Goal: Transaction & Acquisition: Subscribe to service/newsletter

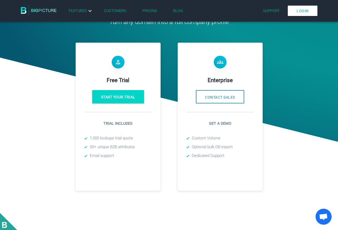
click at [222, 125] on p "Get a demo" at bounding box center [219, 124] width 67 height 6
click at [223, 104] on button "Contact Sales" at bounding box center [220, 96] width 48 height 13
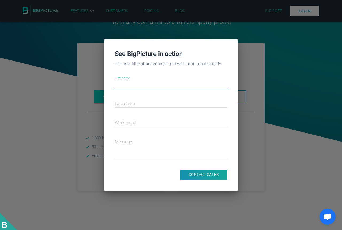
click at [290, 121] on div at bounding box center [171, 115] width 342 height 230
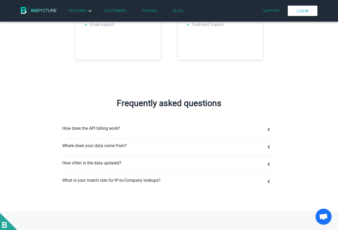
scroll to position [267, 0]
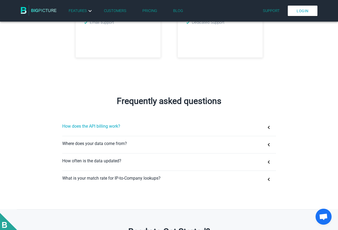
click at [137, 127] on button "How does the API billing work?" at bounding box center [168, 127] width 213 height 17
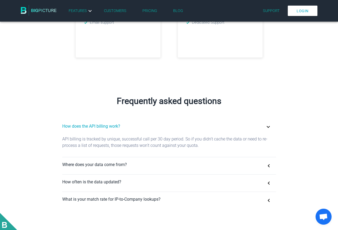
click at [137, 127] on button "How does the API billing work?" at bounding box center [168, 127] width 213 height 17
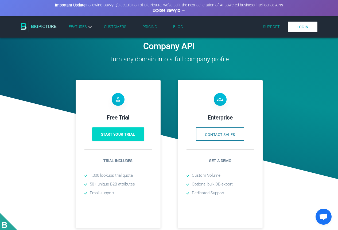
scroll to position [107, 0]
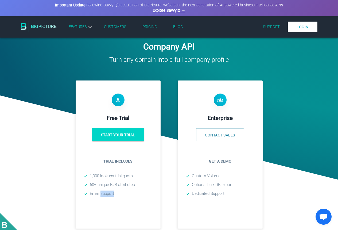
drag, startPoint x: 114, startPoint y: 198, endPoint x: 127, endPoint y: 193, distance: 13.9
click at [103, 195] on li "Email support" at bounding box center [117, 194] width 67 height 6
click at [218, 199] on div "Get a demo Custom Volume Optional bulk DB export Dedicated Support" at bounding box center [219, 174] width 67 height 49
drag, startPoint x: 135, startPoint y: 180, endPoint x: 95, endPoint y: 178, distance: 39.8
click at [95, 178] on li "1,000 lookups trial quota" at bounding box center [117, 176] width 67 height 6
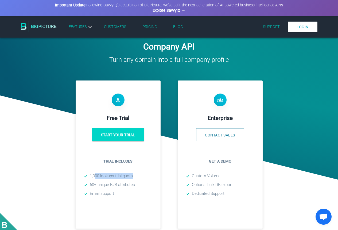
click at [132, 179] on li "1,000 lookups trial quota" at bounding box center [117, 176] width 67 height 6
click at [128, 137] on link "Start your trial" at bounding box center [118, 134] width 52 height 13
